Goal: Task Accomplishment & Management: Manage account settings

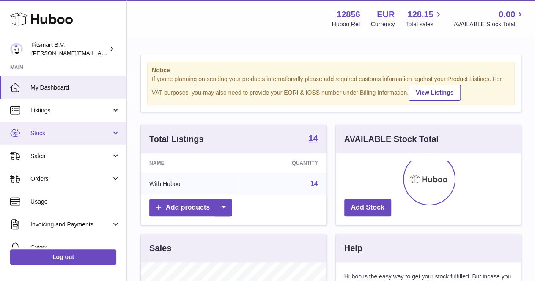
scroll to position [132, 185]
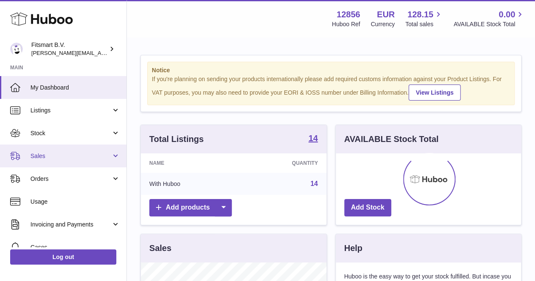
click at [52, 150] on link "Sales" at bounding box center [63, 156] width 126 height 23
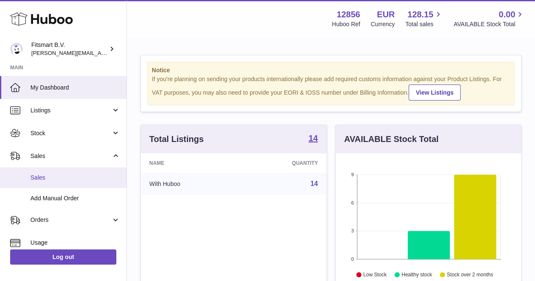
click at [55, 169] on link "Sales" at bounding box center [63, 177] width 126 height 21
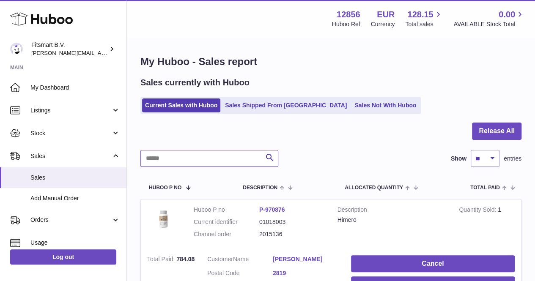
click at [198, 154] on input "text" at bounding box center [209, 158] width 138 height 17
paste input "**********"
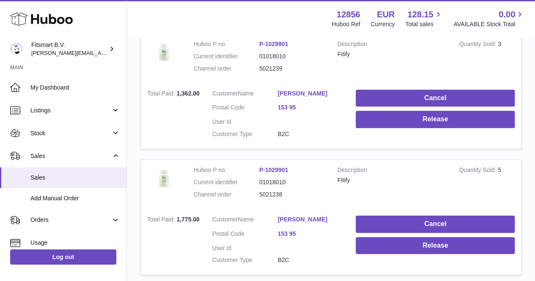
scroll to position [170, 0]
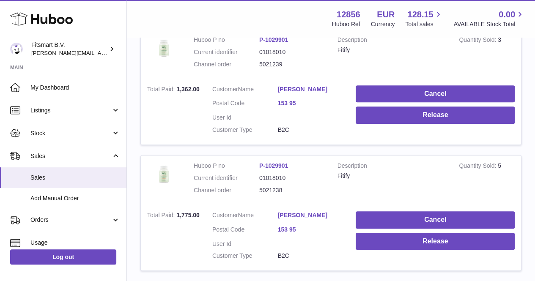
type input "**********"
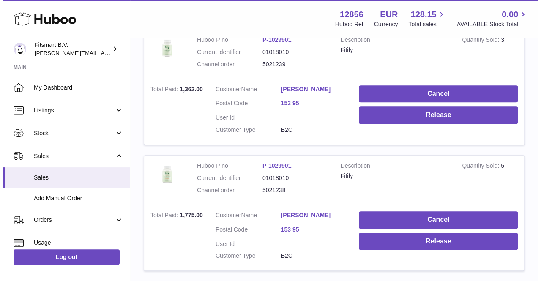
scroll to position [170, 0]
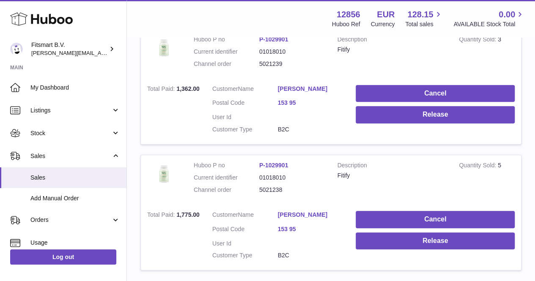
drag, startPoint x: 296, startPoint y: 192, endPoint x: 255, endPoint y: 195, distance: 41.1
click at [255, 195] on dl "Huboo P no P-1029901 Current identifier 01018010 Channel order 5021238" at bounding box center [259, 180] width 131 height 37
copy dl "5021238"
click at [282, 214] on link "Raila Möller" at bounding box center [311, 215] width 66 height 8
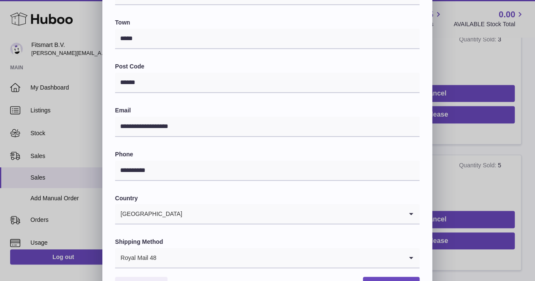
scroll to position [0, 0]
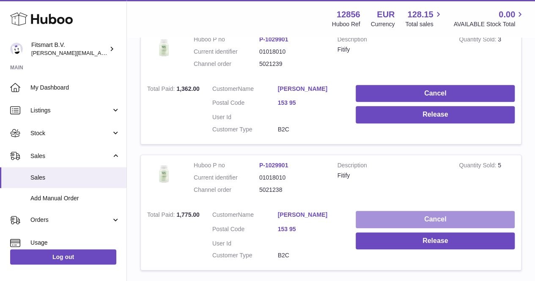
click at [455, 219] on button "Cancel" at bounding box center [435, 219] width 159 height 17
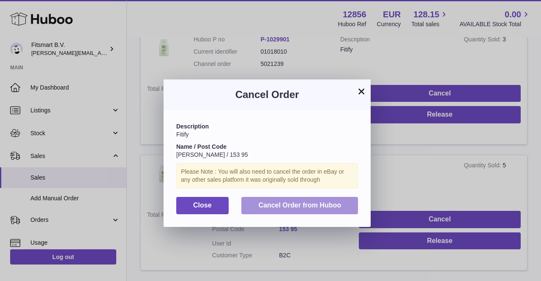
click at [347, 204] on button "Cancel Order from Huboo" at bounding box center [299, 205] width 117 height 17
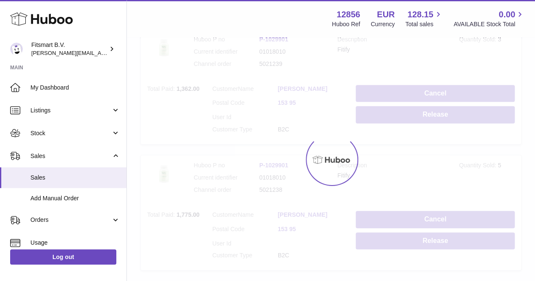
scroll to position [110, 0]
